Goal: Task Accomplishment & Management: Complete application form

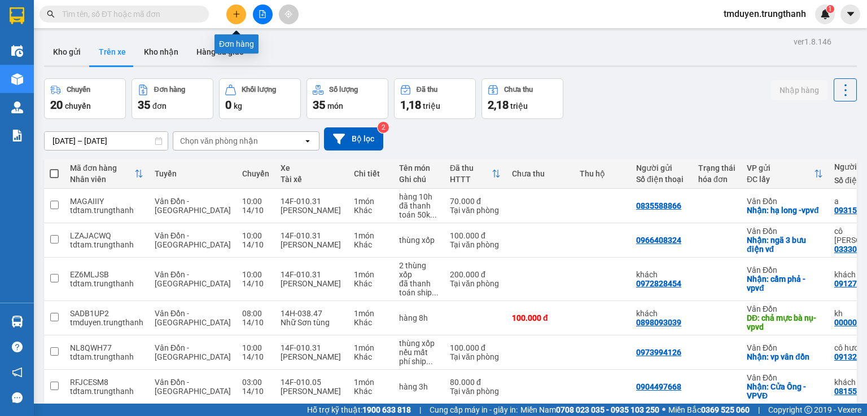
click at [238, 14] on icon "plus" at bounding box center [236, 14] width 8 height 8
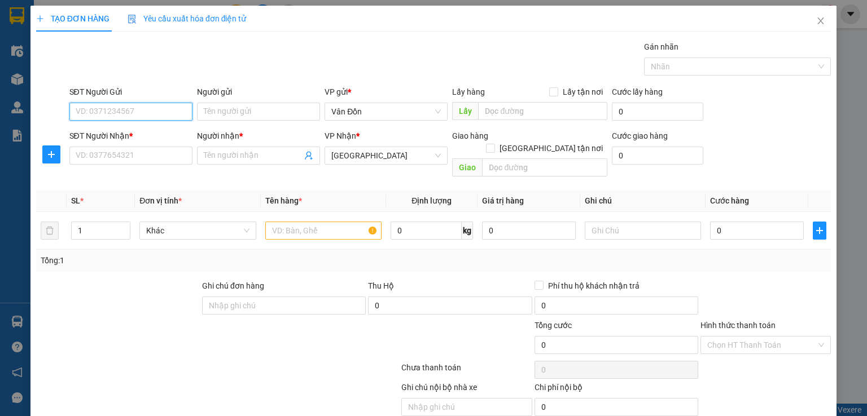
click at [131, 114] on input "SĐT Người Gửi" at bounding box center [130, 112] width 123 height 18
paste input "0705639397"
type input "0705639397"
click at [491, 116] on input "text" at bounding box center [542, 111] width 129 height 18
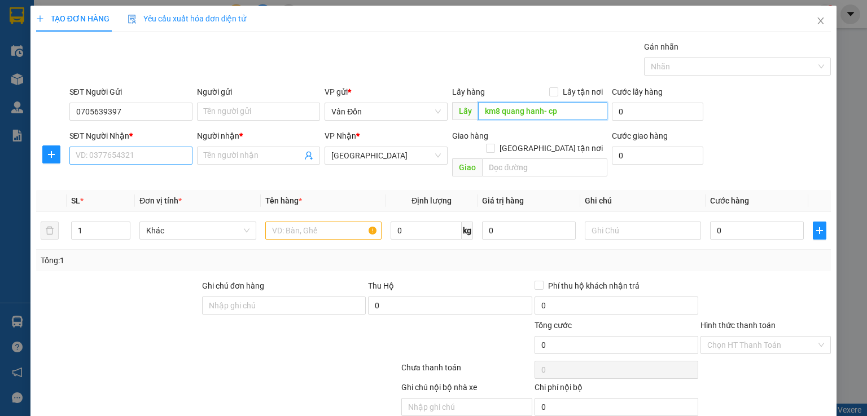
type input "km8 quang hanh- cp"
click at [95, 162] on input "SĐT Người Nhận *" at bounding box center [130, 156] width 123 height 18
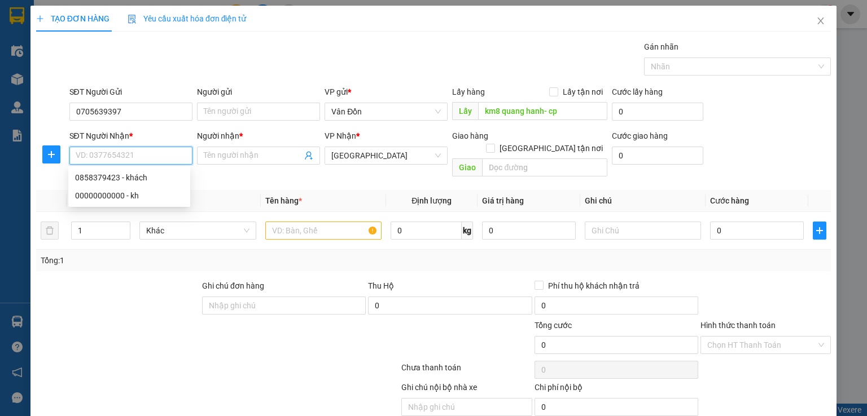
paste input "0705639397"
type input "0705639397"
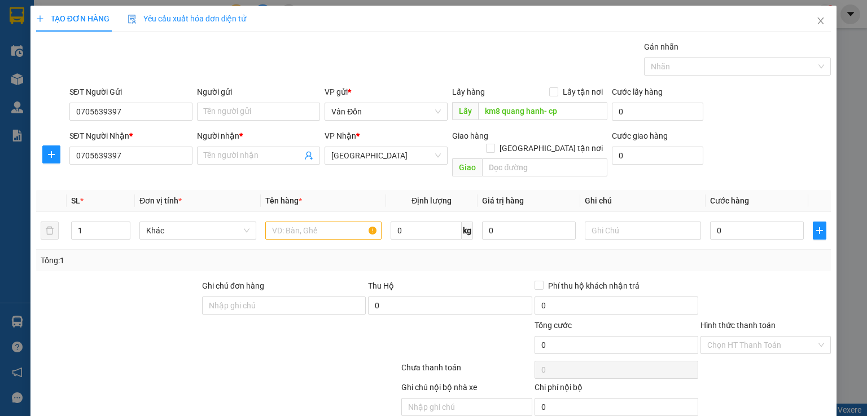
click at [249, 164] on div "Người nhận * Tên người nhận" at bounding box center [258, 150] width 123 height 40
click at [254, 158] on input "Người nhận *" at bounding box center [253, 156] width 98 height 12
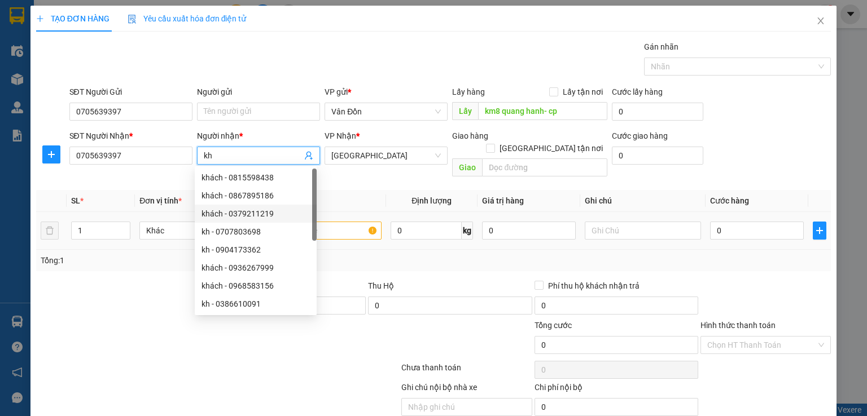
type input "kh"
click at [332, 222] on input "text" at bounding box center [323, 231] width 116 height 18
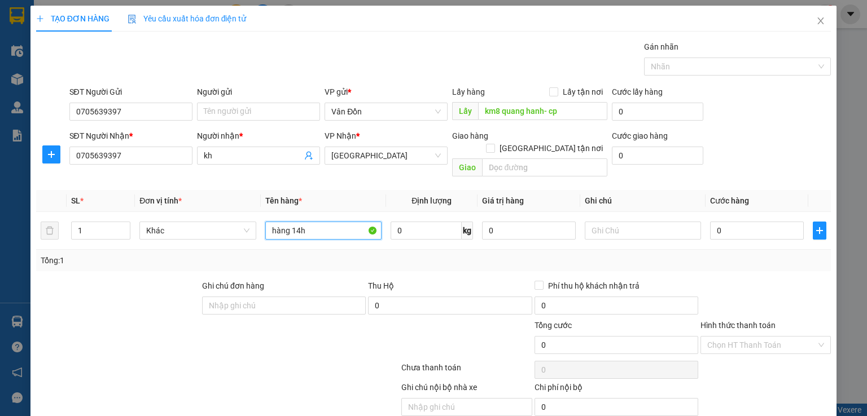
scroll to position [35, 0]
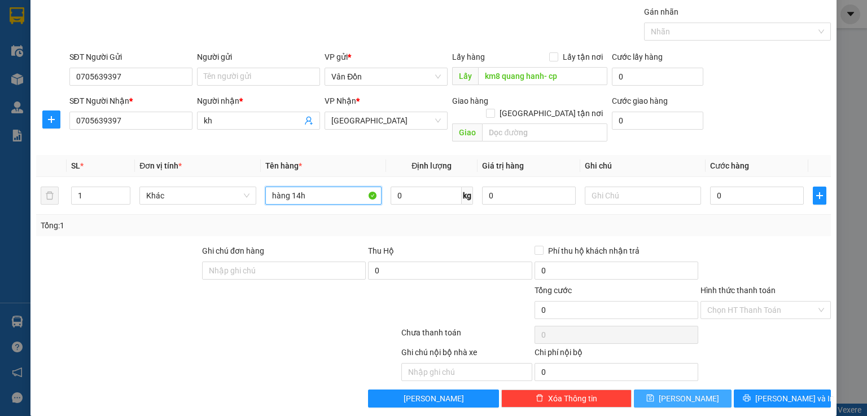
type input "hàng 14h"
click at [654, 395] on icon "save" at bounding box center [650, 398] width 7 height 7
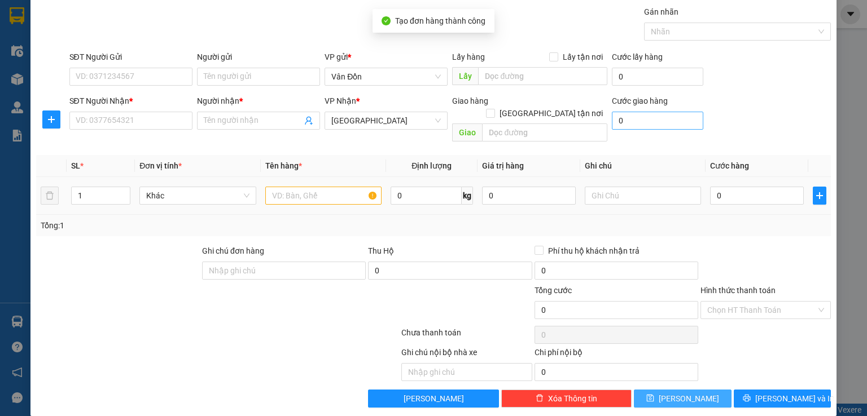
scroll to position [0, 0]
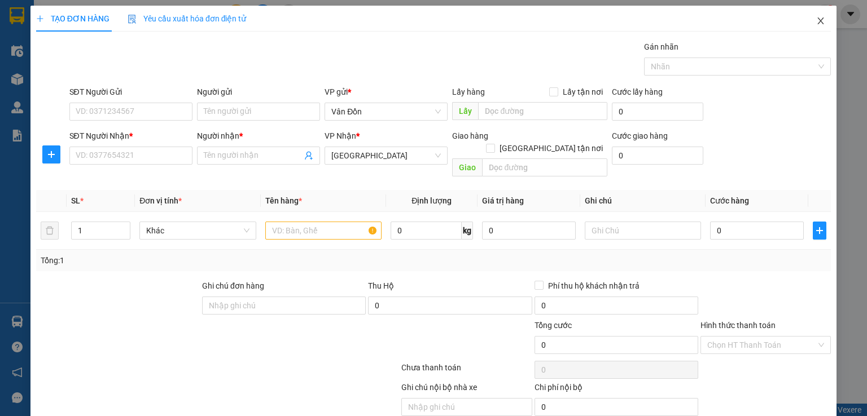
click at [816, 23] on icon "close" at bounding box center [820, 20] width 9 height 9
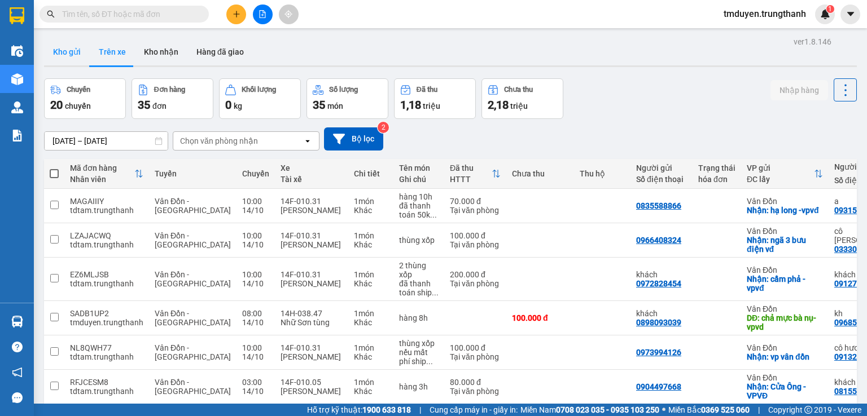
click at [59, 49] on button "Kho gửi" at bounding box center [67, 51] width 46 height 27
